Goal: Check status: Check status

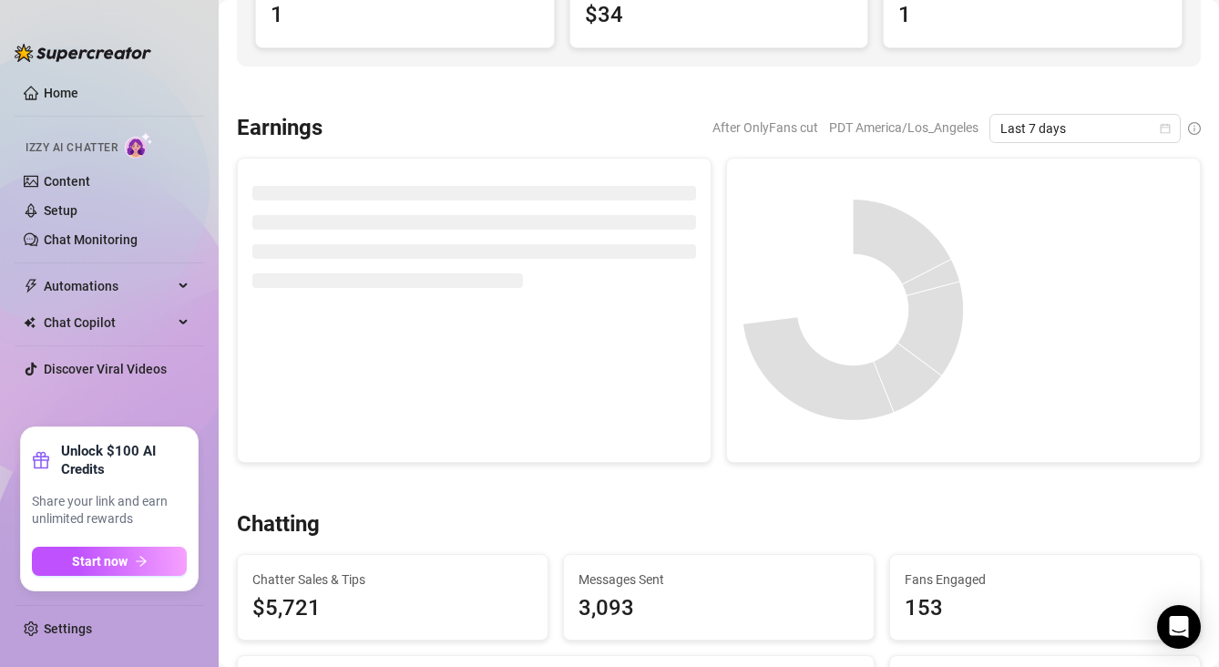
scroll to position [209, 0]
click at [1162, 124] on icon "calendar" at bounding box center [1164, 129] width 11 height 11
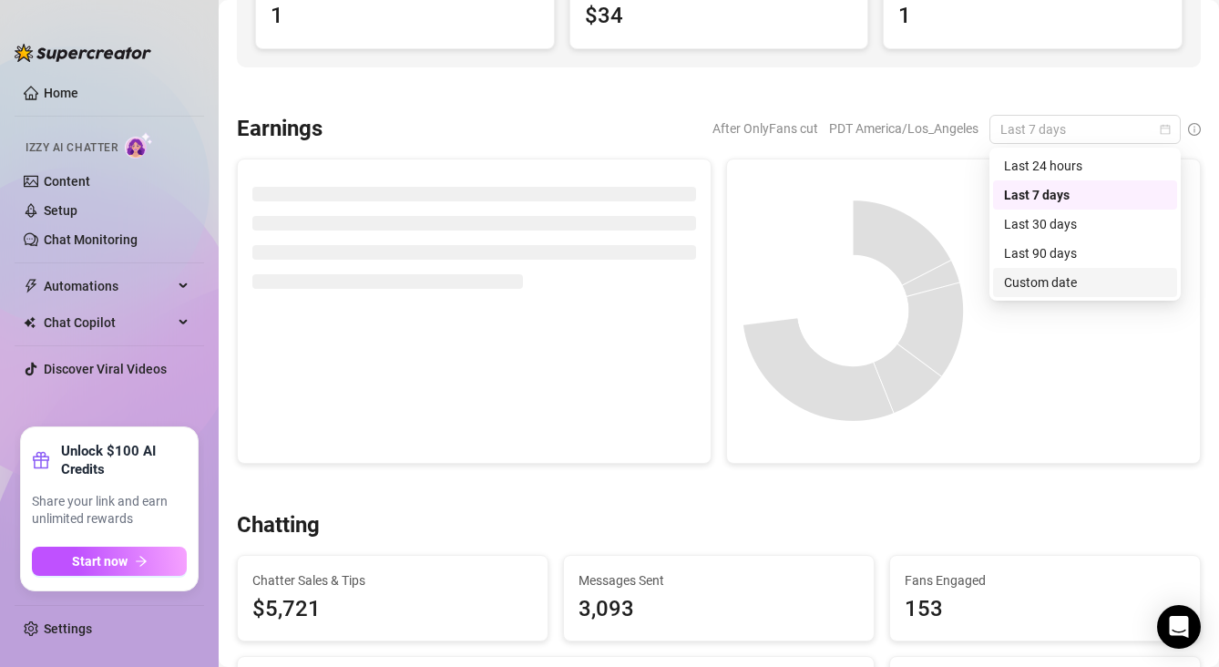
click at [1057, 285] on div "Custom date" at bounding box center [1085, 282] width 162 height 20
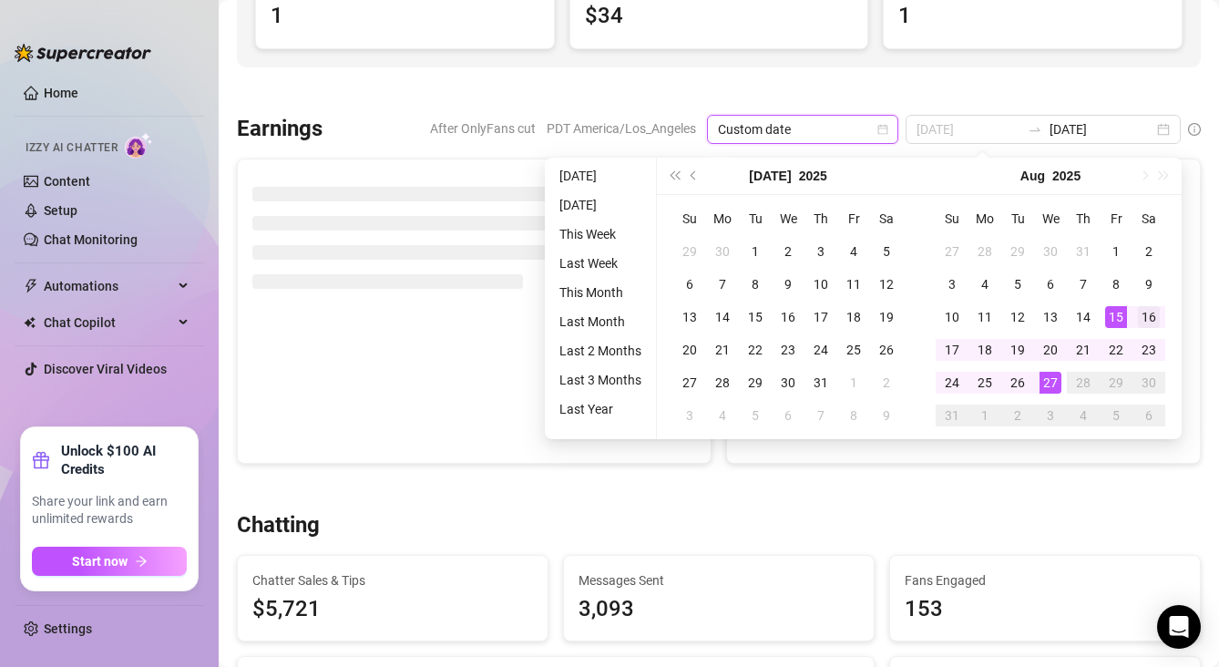
type input "[DATE]"
click at [1140, 321] on div "16" at bounding box center [1148, 317] width 22 height 22
click at [1057, 374] on div "27" at bounding box center [1050, 383] width 22 height 22
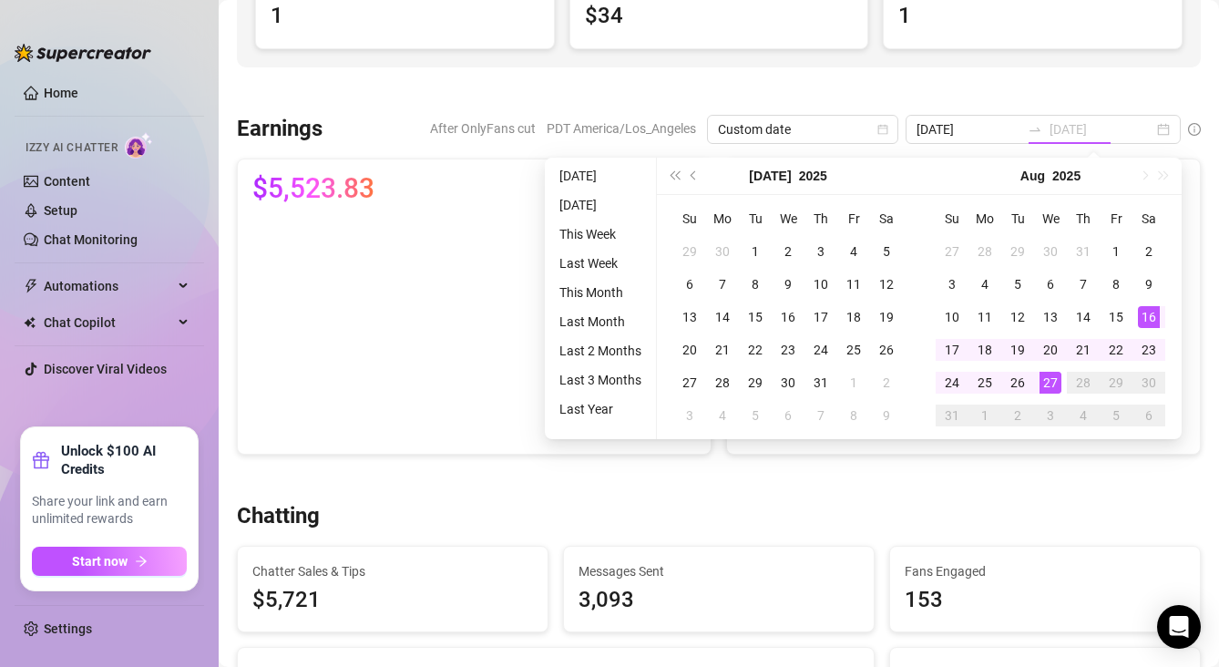
type input "[DATE]"
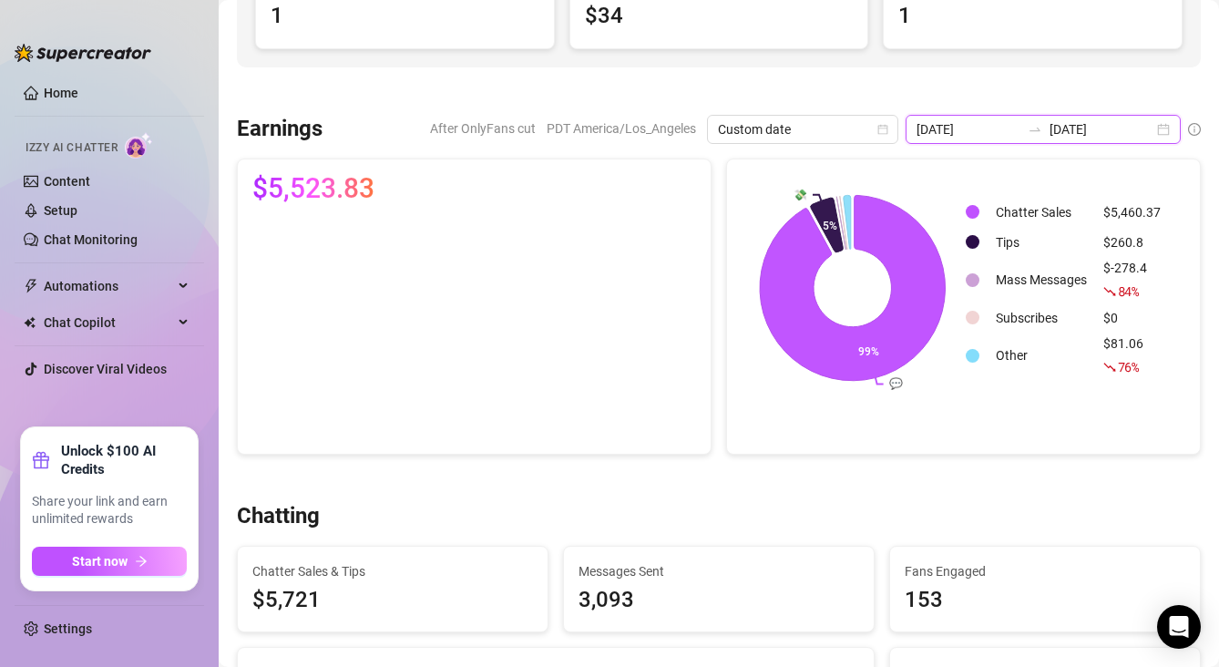
click at [1012, 127] on input "[DATE]" at bounding box center [968, 129] width 104 height 20
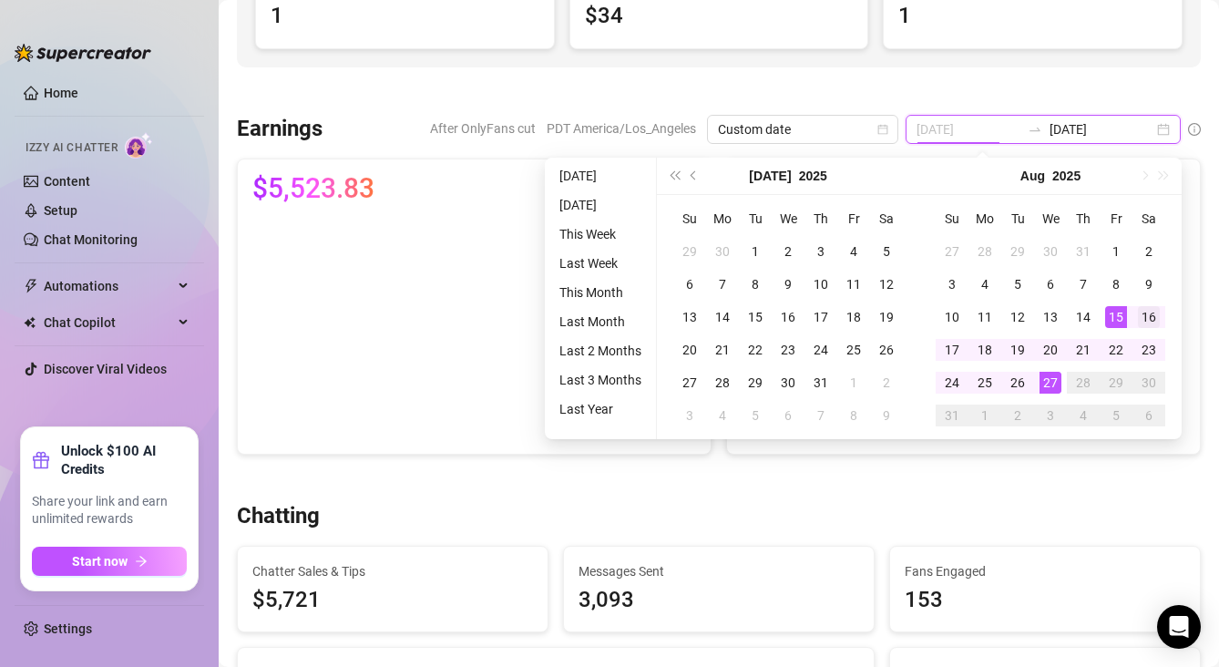
type input "[DATE]"
click at [1142, 320] on div "16" at bounding box center [1148, 317] width 22 height 22
type input "[DATE]"
click at [1055, 378] on div "27" at bounding box center [1050, 383] width 22 height 22
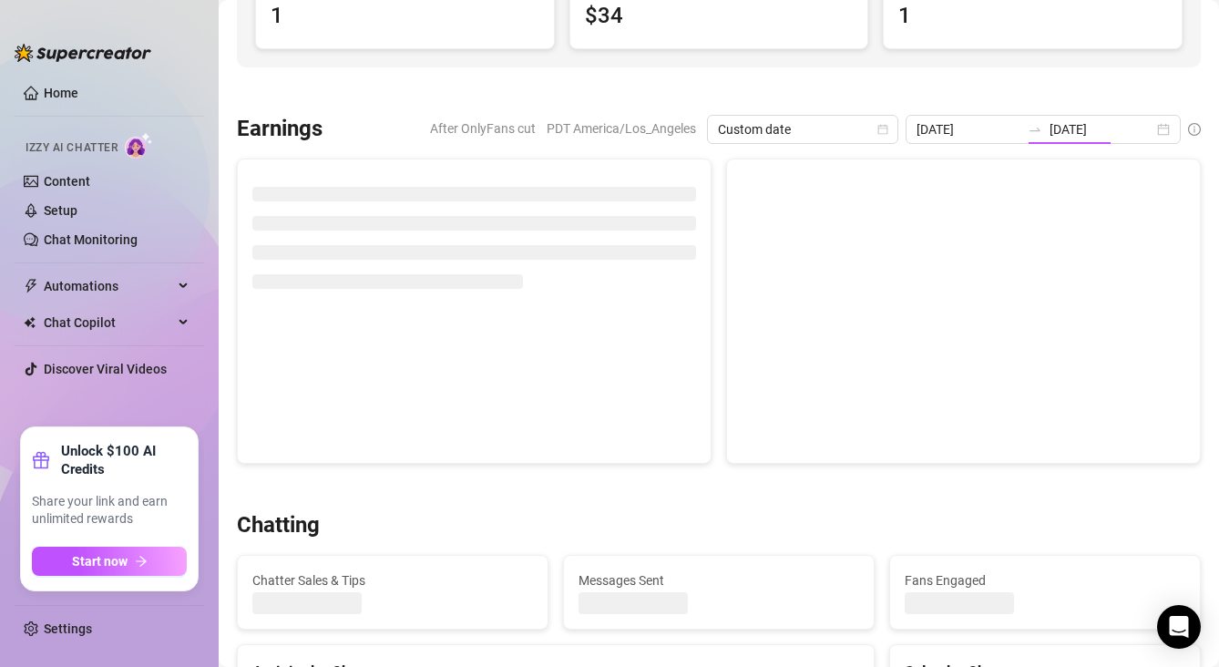
type input "[DATE]"
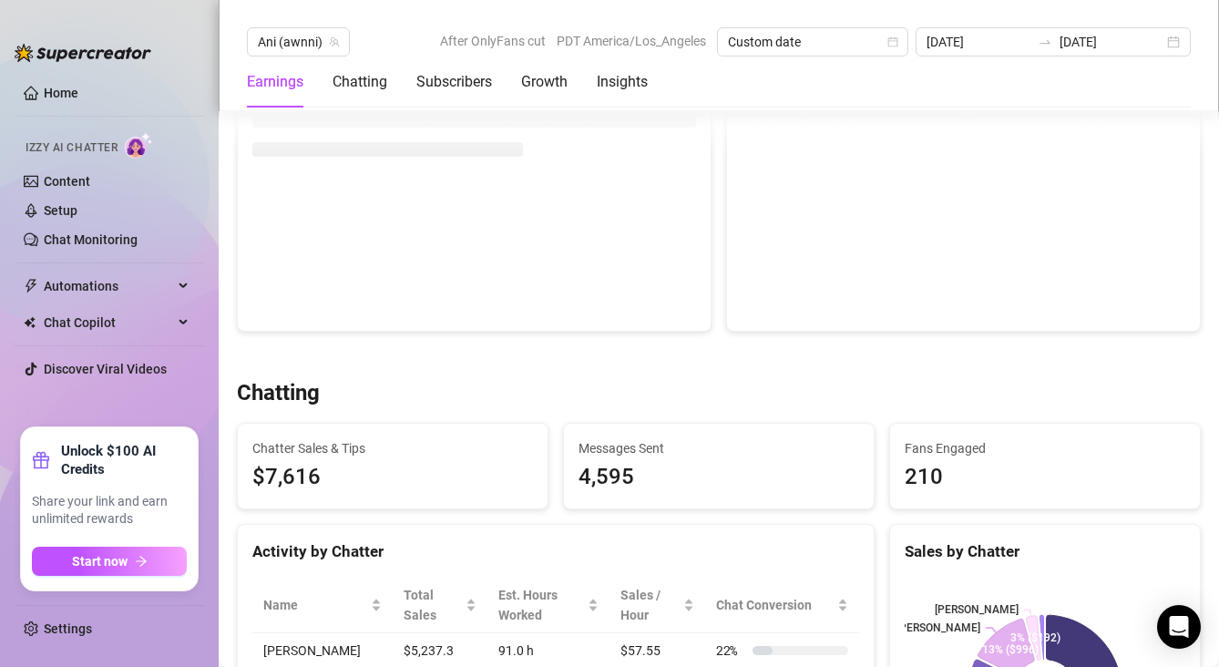
scroll to position [596, 0]
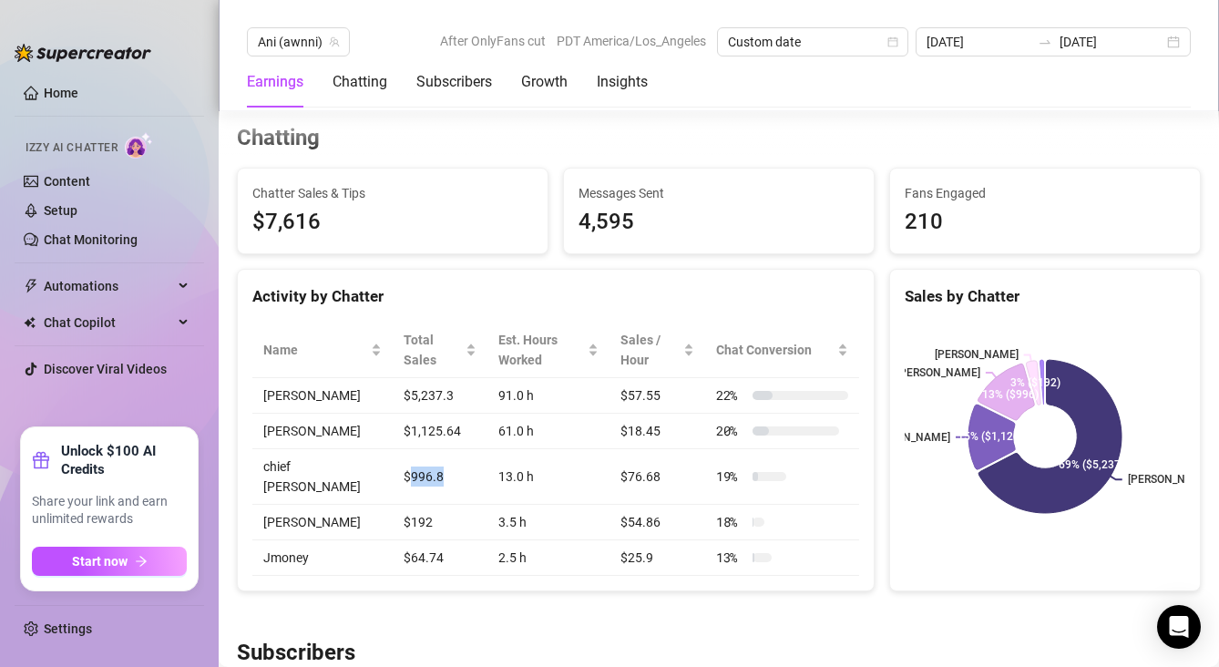
drag, startPoint x: 416, startPoint y: 453, endPoint x: 368, endPoint y: 446, distance: 48.7
click at [393, 449] on td "$996.8" at bounding box center [440, 477] width 95 height 56
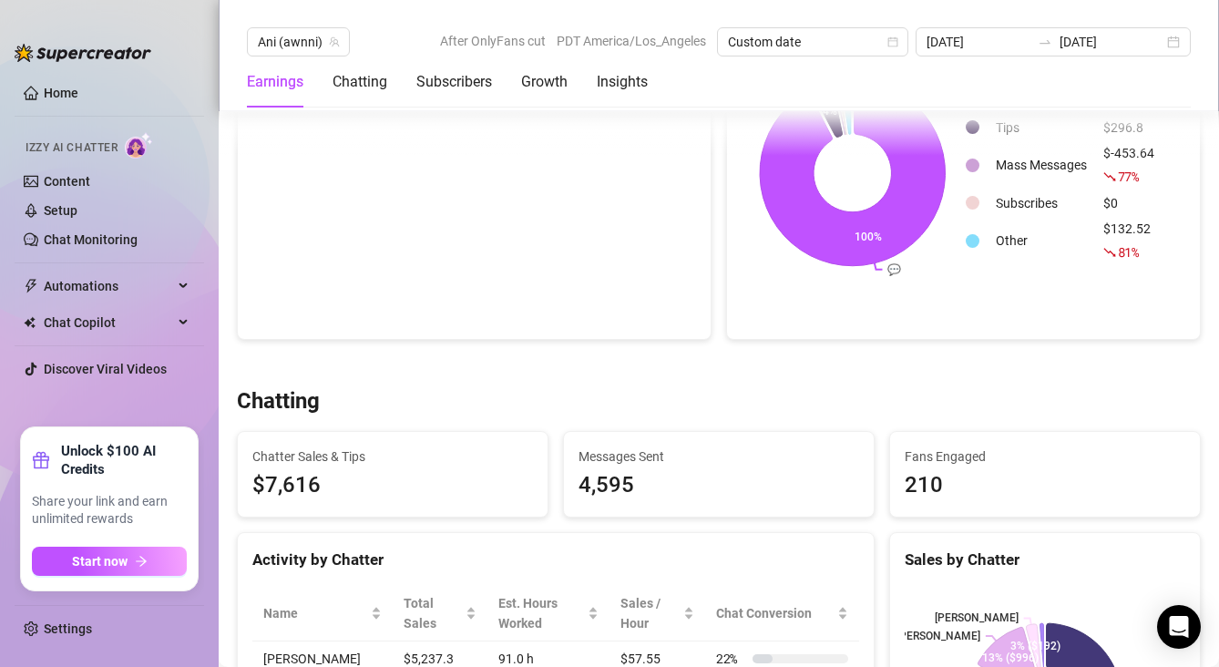
scroll to position [0, 0]
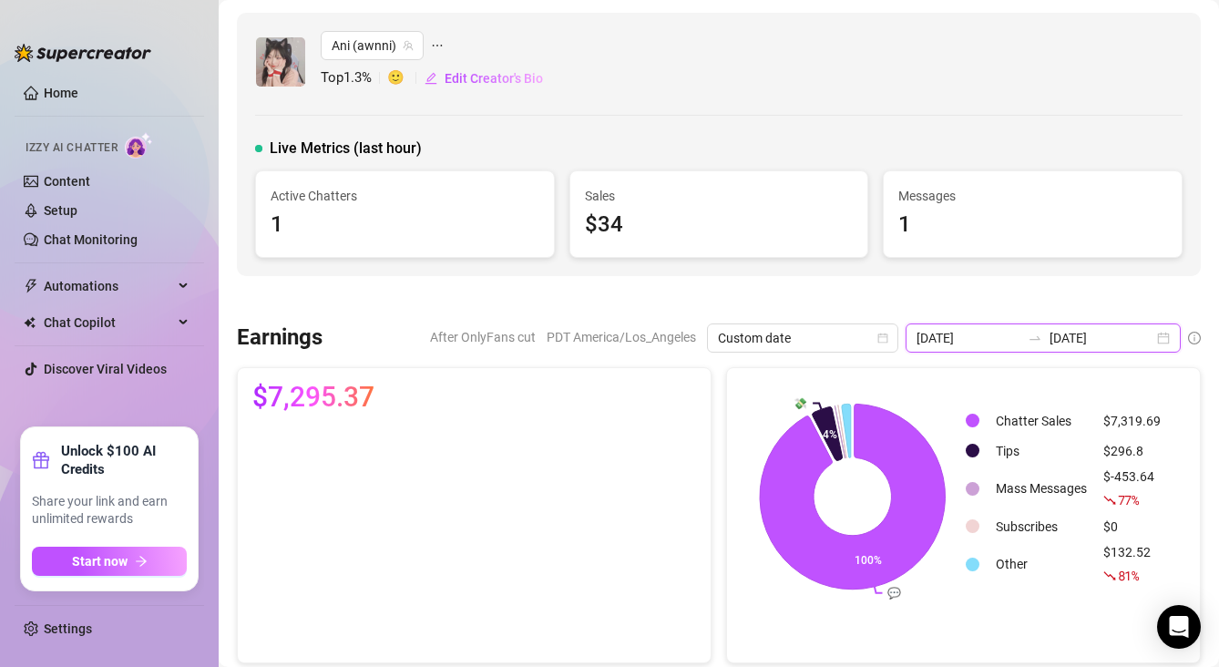
click at [1020, 342] on input "[DATE]" at bounding box center [968, 338] width 104 height 20
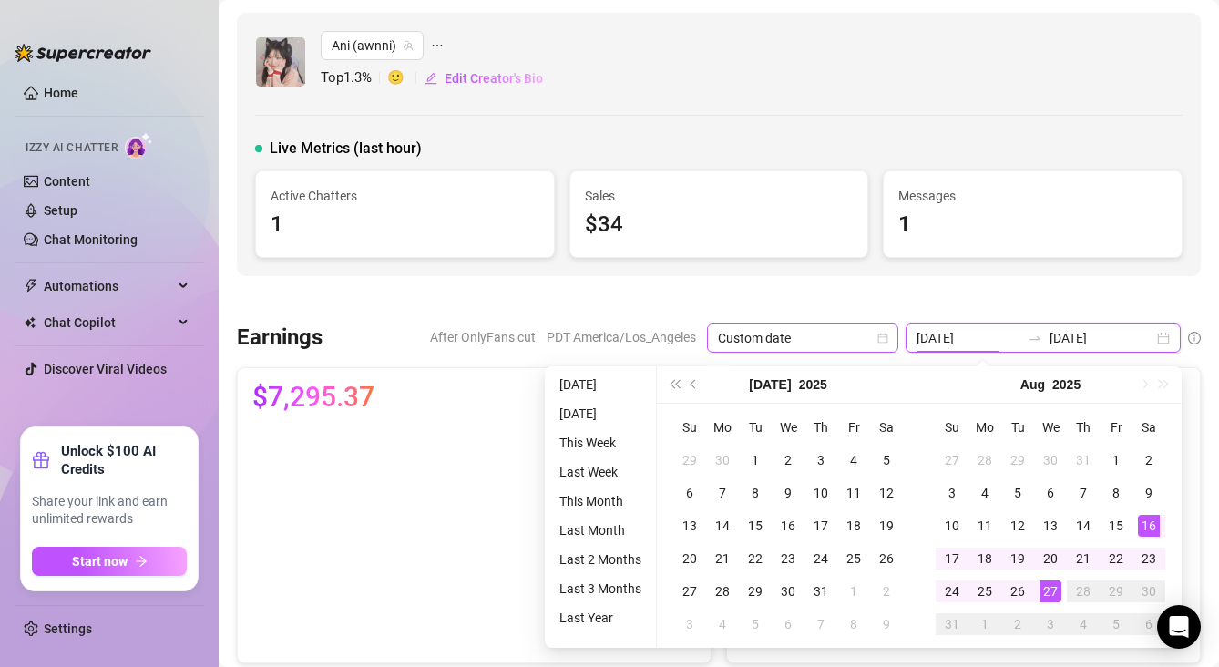
click at [883, 324] on span "Custom date" at bounding box center [802, 337] width 169 height 27
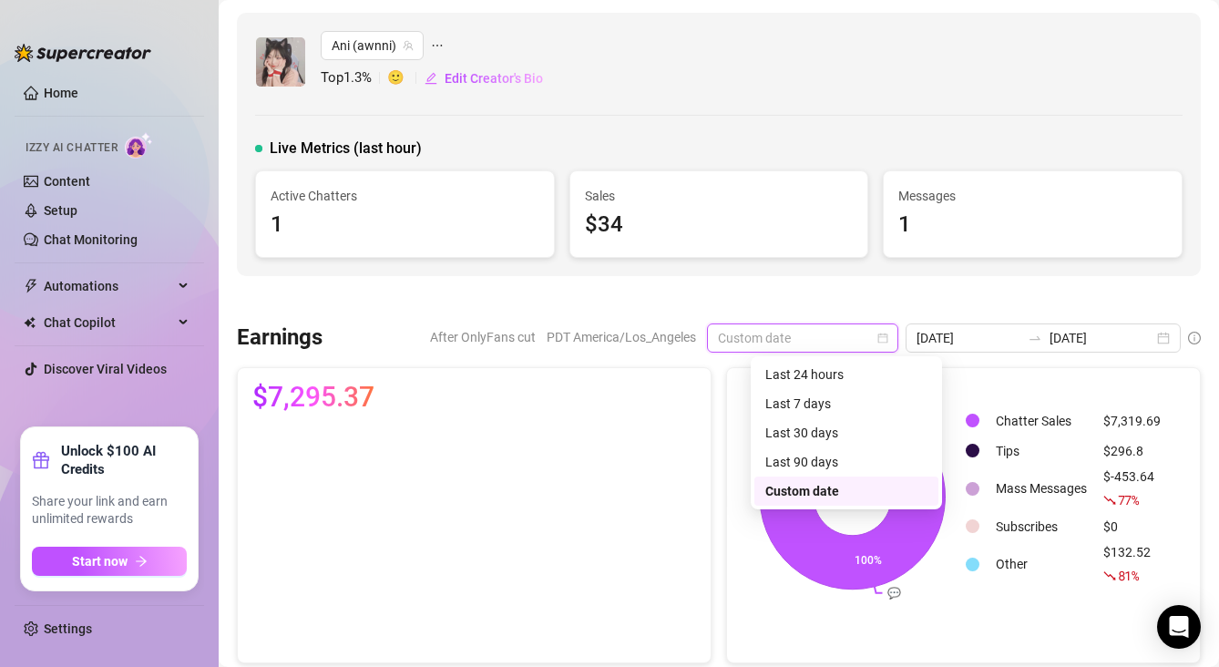
click at [883, 324] on span "Custom date" at bounding box center [802, 337] width 169 height 27
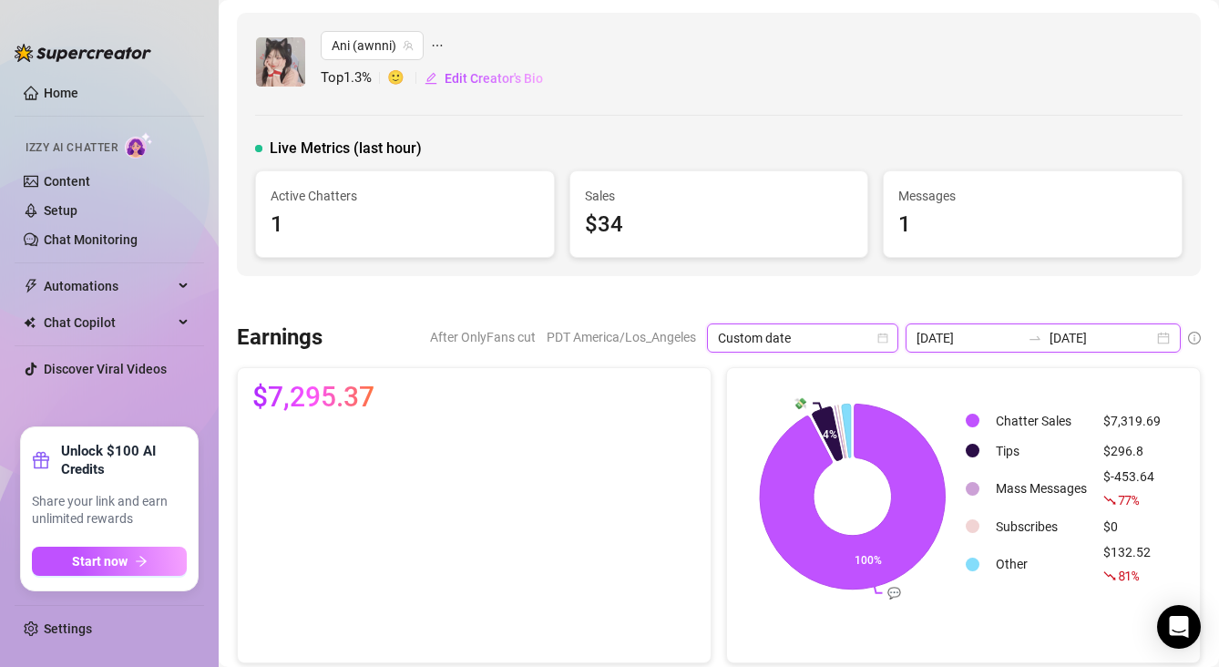
click at [1003, 343] on input "[DATE]" at bounding box center [968, 338] width 104 height 20
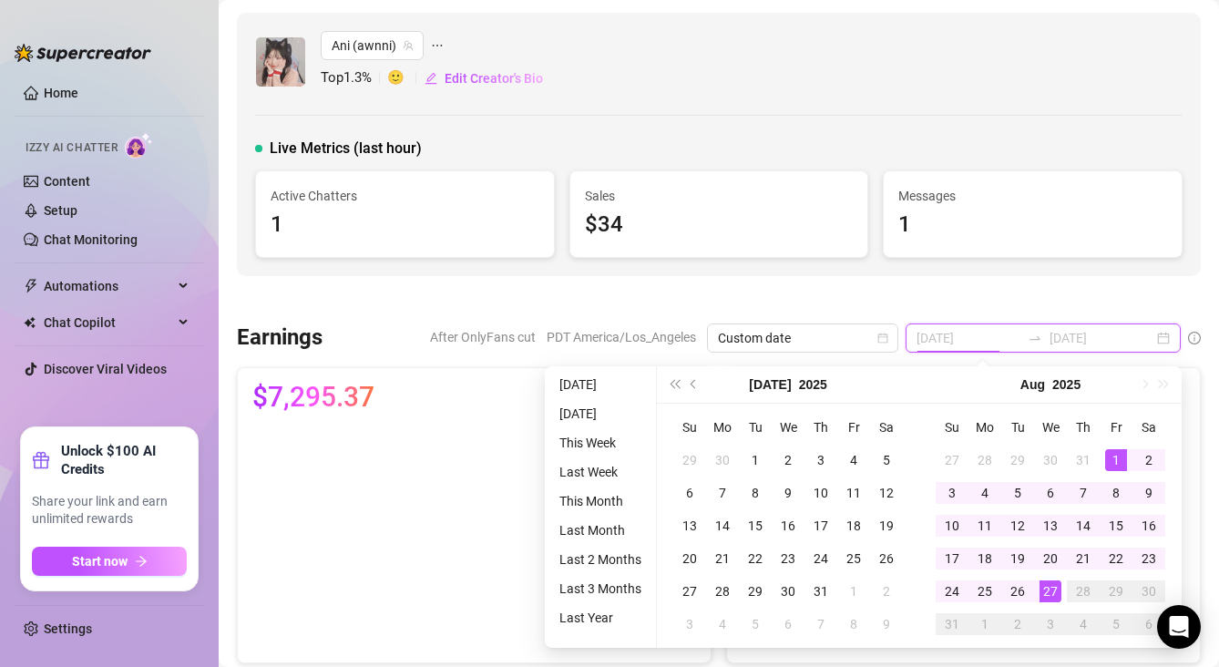
type input "[DATE]"
click at [612, 496] on li "This Month" at bounding box center [600, 501] width 97 height 22
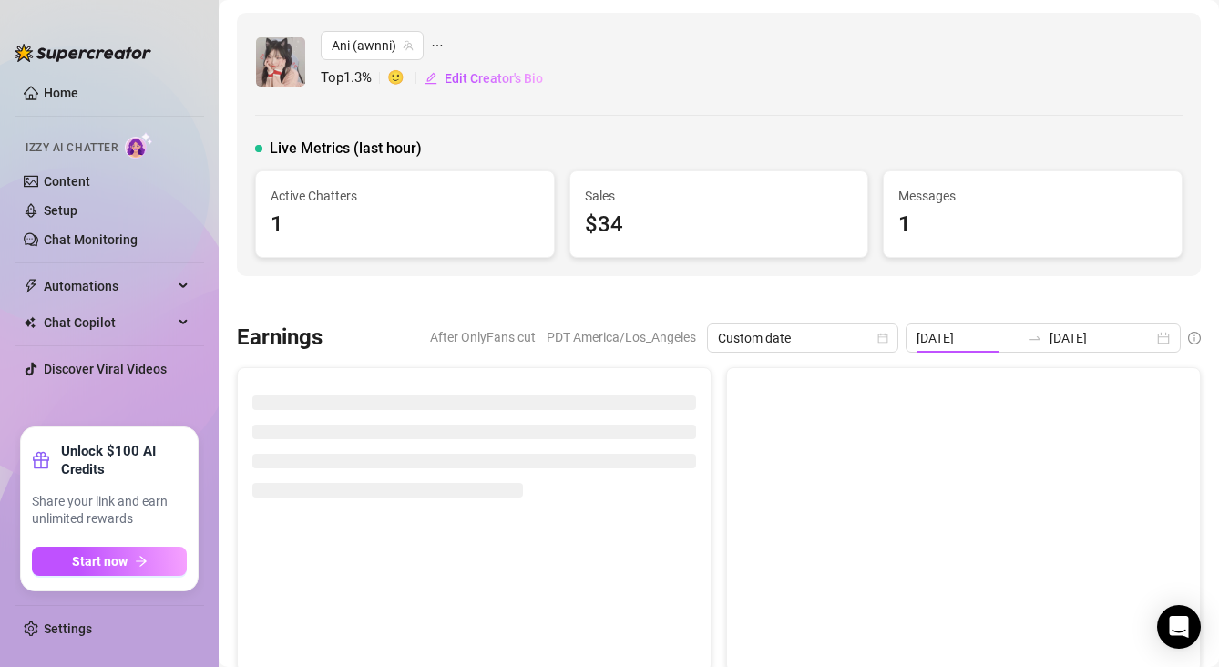
type input "[DATE]"
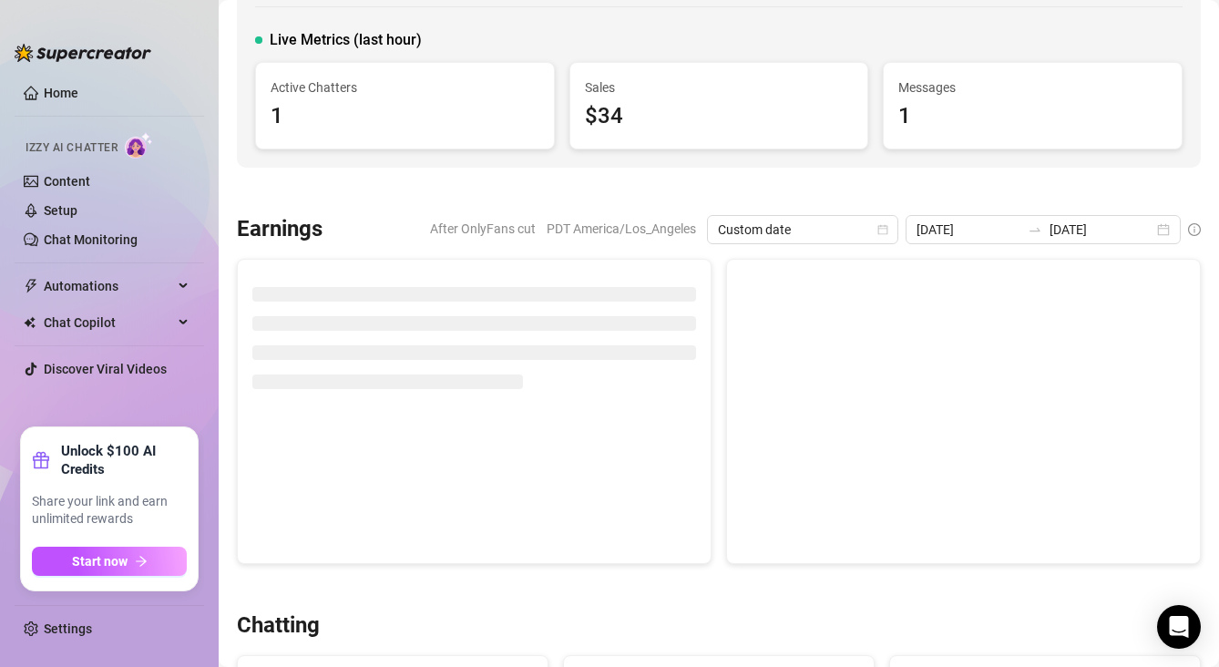
scroll to position [113, 0]
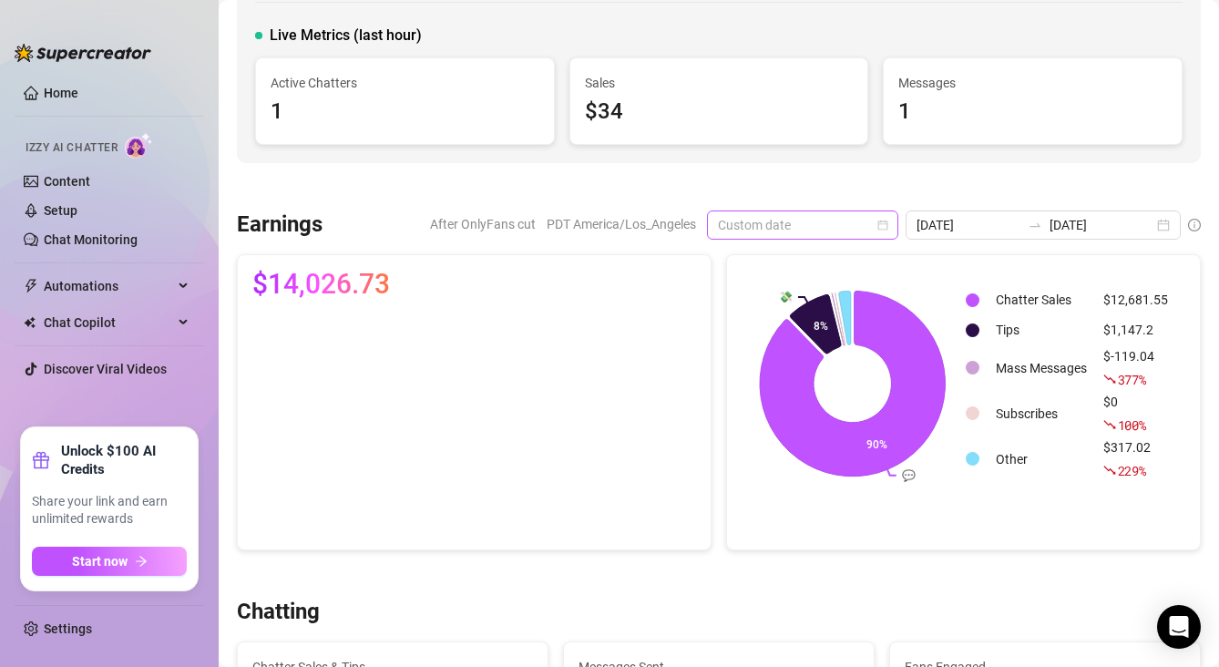
click at [898, 225] on div "Custom date" at bounding box center [802, 224] width 191 height 29
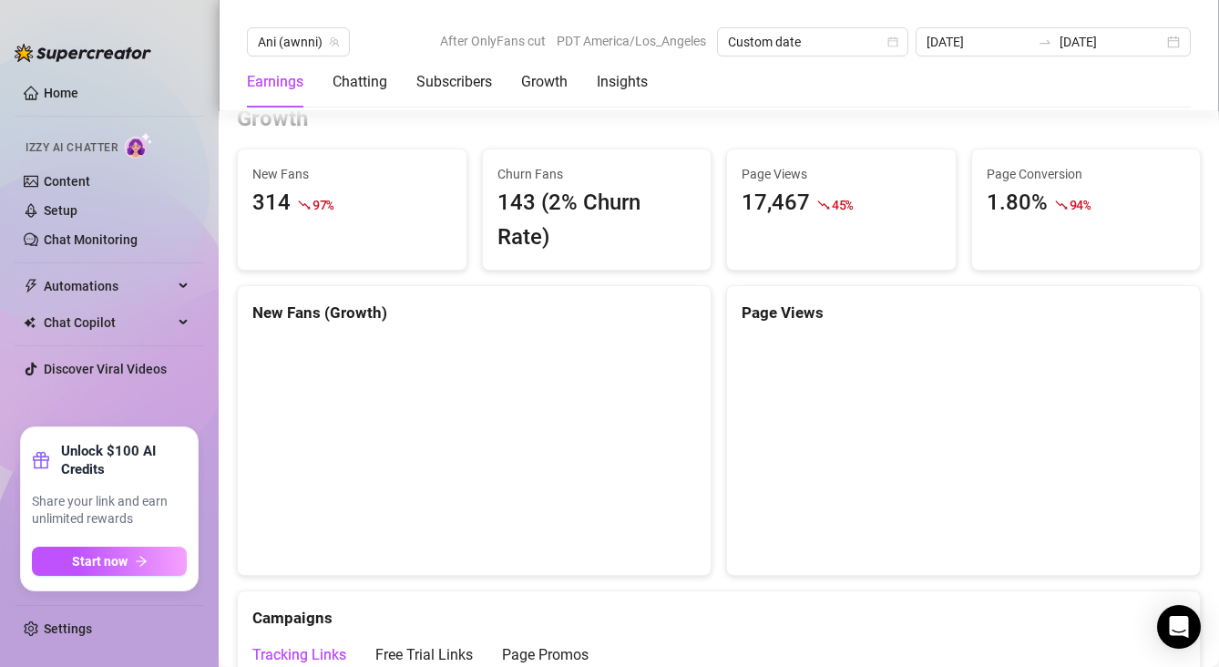
scroll to position [1617, 0]
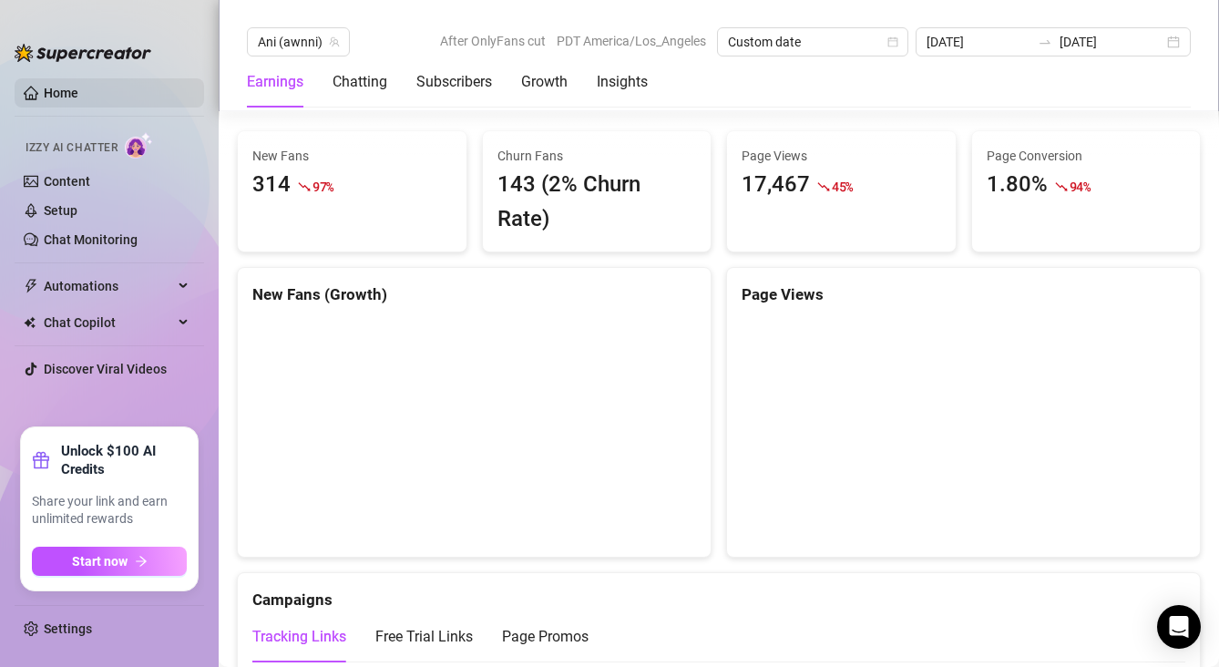
click at [78, 90] on link "Home" at bounding box center [61, 93] width 35 height 15
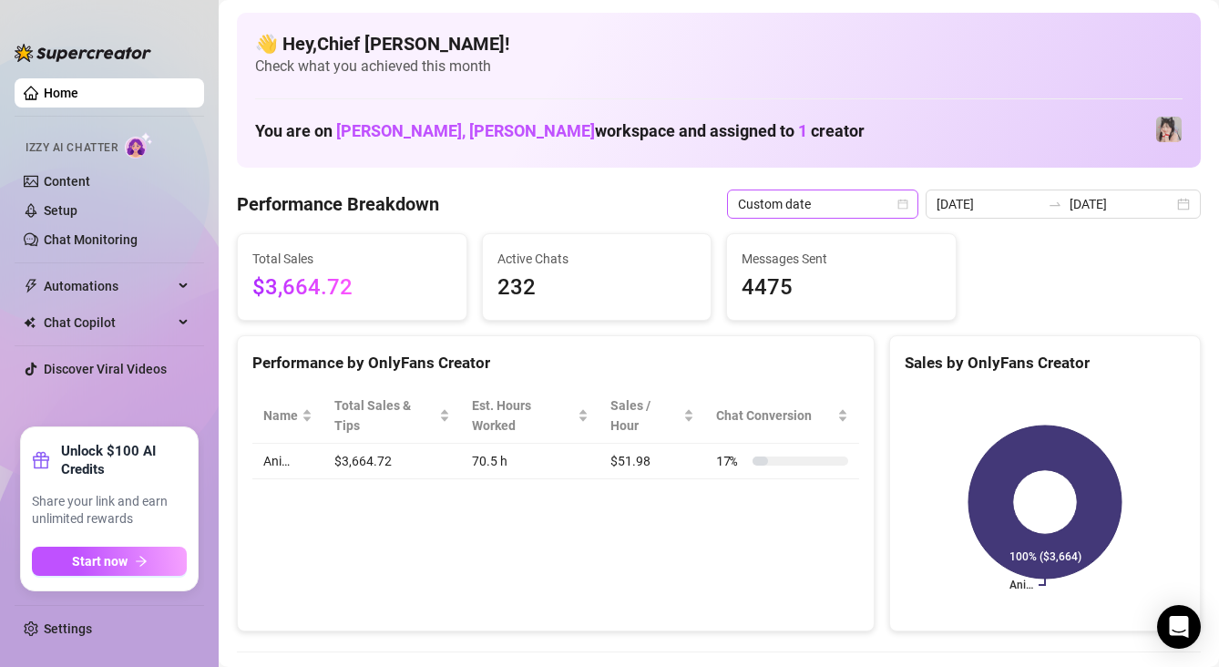
click at [907, 210] on span "Custom date" at bounding box center [822, 203] width 169 height 27
